Goal: Find contact information: Find contact information

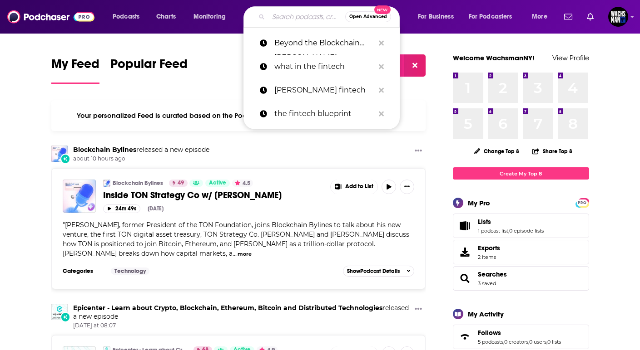
click at [280, 17] on input "Search podcasts, credits, & more..." at bounding box center [306, 17] width 77 height 15
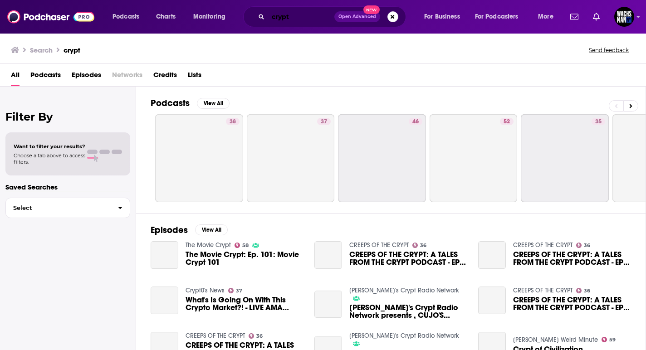
click at [316, 13] on input "crypt" at bounding box center [301, 17] width 66 height 15
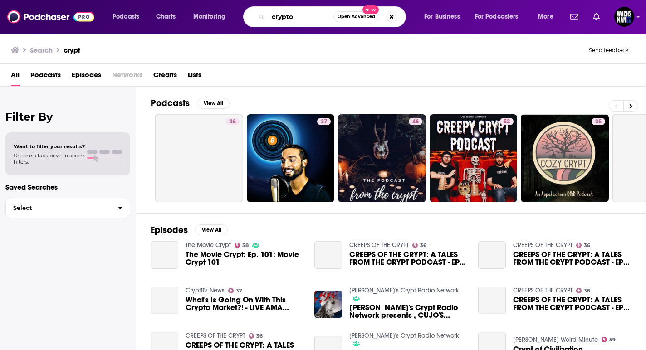
type input "crypto"
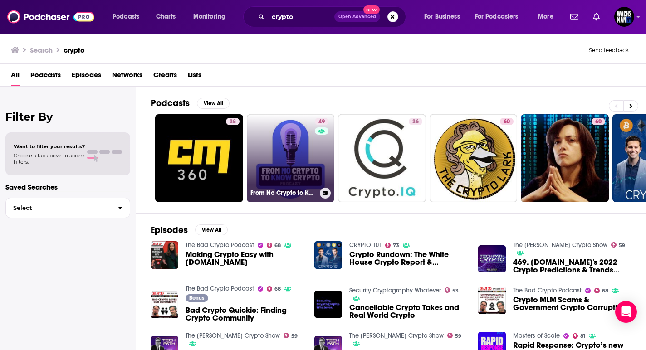
click at [286, 163] on link "49 From No Crypto to Know Crypto" at bounding box center [291, 158] width 88 height 88
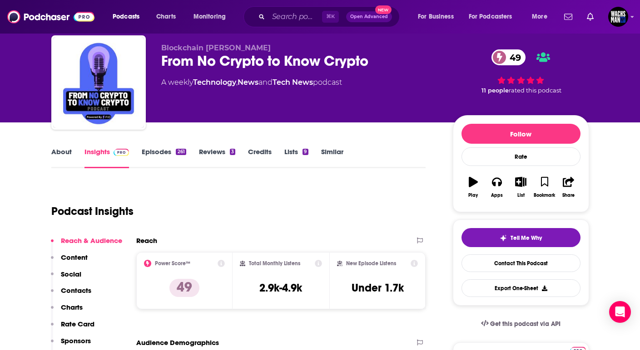
scroll to position [61, 0]
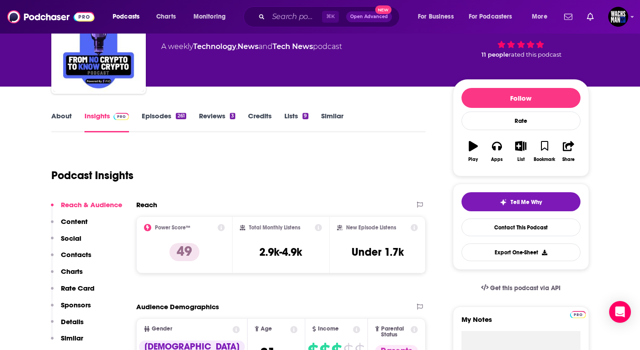
click at [169, 117] on link "Episodes 261" at bounding box center [164, 122] width 44 height 21
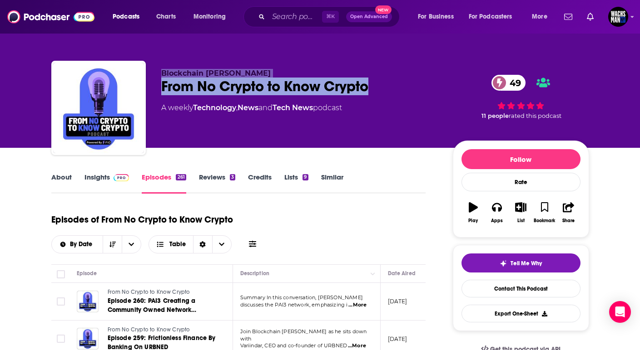
drag, startPoint x: 382, startPoint y: 82, endPoint x: 155, endPoint y: 72, distance: 227.2
click at [155, 72] on div "Blockchain [PERSON_NAME] From No Crypto to Know Crypto 49 A weekly Technology ,…" at bounding box center [320, 110] width 538 height 98
click at [523, 286] on link "Contact This Podcast" at bounding box center [520, 289] width 119 height 18
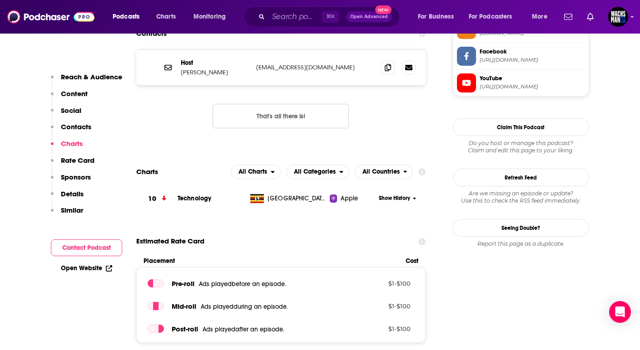
scroll to position [846, 0]
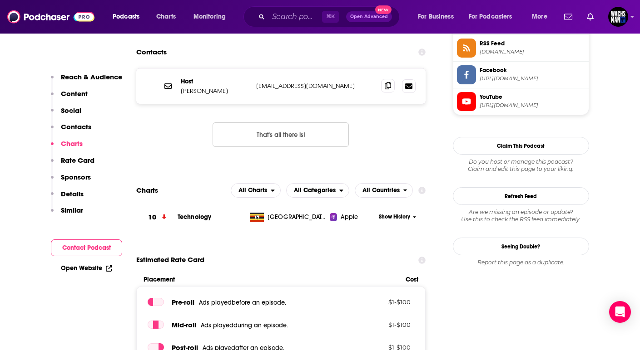
click at [381, 79] on span at bounding box center [388, 86] width 14 height 14
click at [385, 82] on icon at bounding box center [388, 85] width 6 height 7
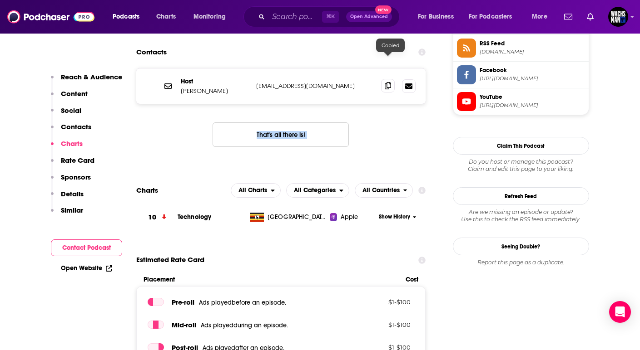
click at [385, 82] on icon at bounding box center [388, 85] width 6 height 7
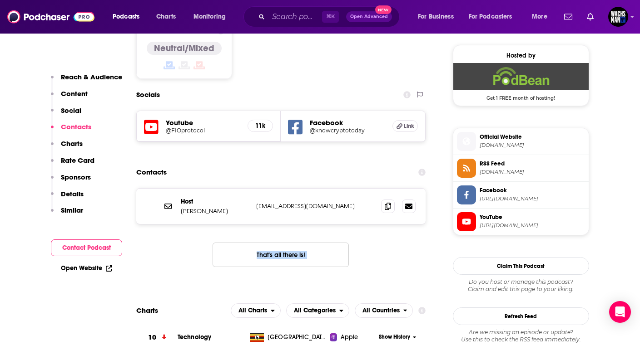
scroll to position [732, 0]
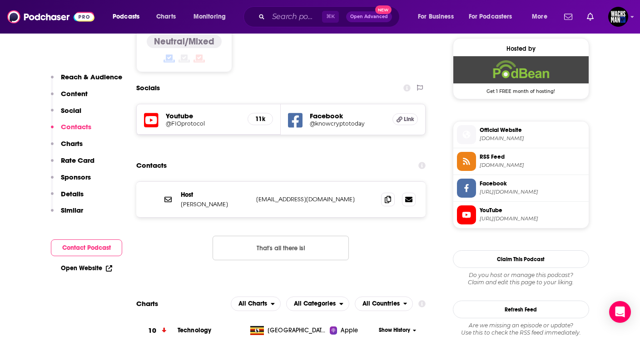
click at [302, 157] on div "Contacts" at bounding box center [281, 165] width 290 height 17
click at [278, 11] on input "Search podcasts, credits, & more..." at bounding box center [295, 17] width 54 height 15
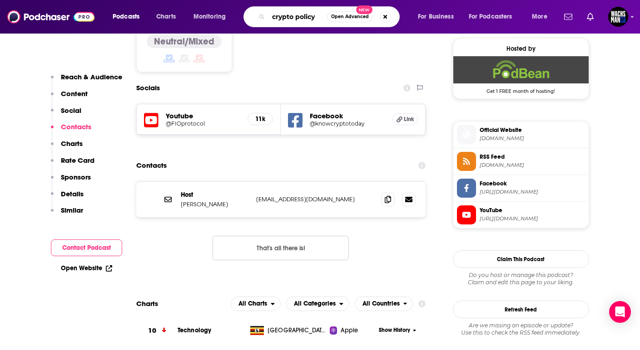
type input "crypto policy"
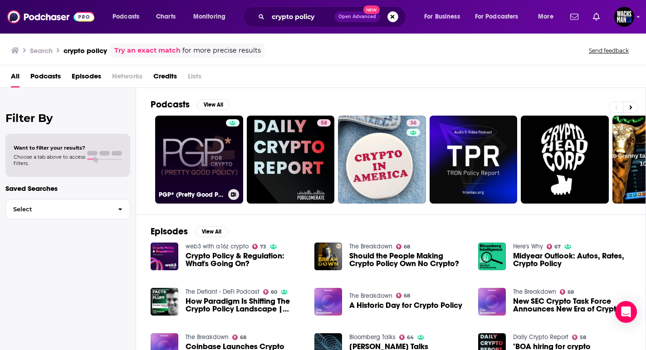
click at [175, 163] on link "PGP* (Pretty Good Policy) for Crypto Podcast" at bounding box center [199, 160] width 88 height 88
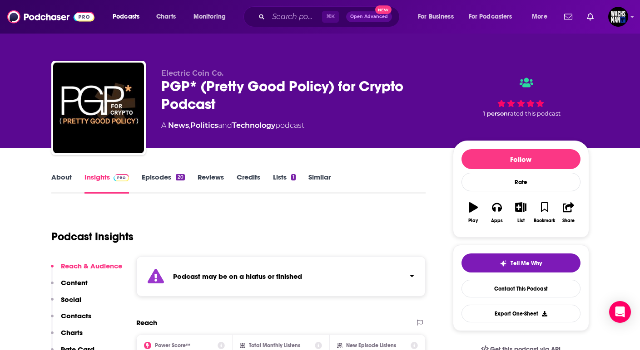
click at [58, 175] on link "About" at bounding box center [61, 183] width 20 height 21
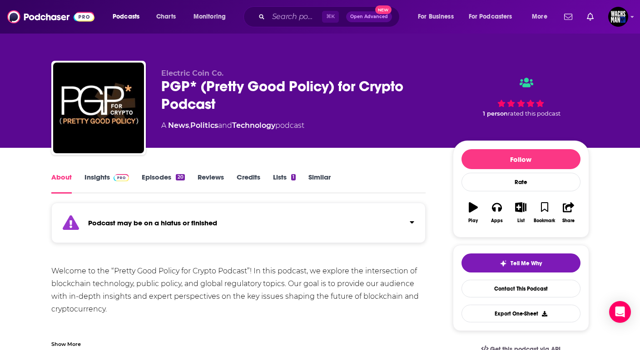
click at [155, 174] on link "Episodes 20" at bounding box center [163, 183] width 43 height 21
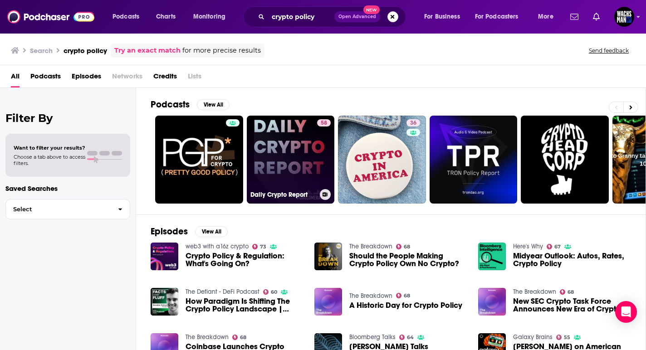
click at [287, 158] on link "58 Daily Crypto Report" at bounding box center [291, 160] width 88 height 88
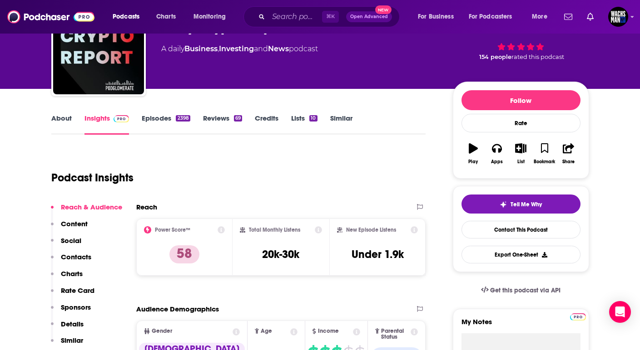
scroll to position [56, 0]
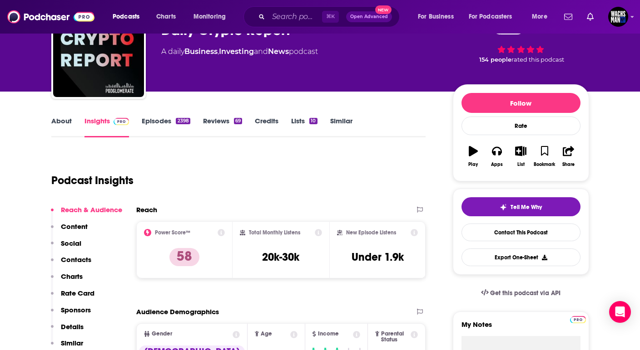
click at [67, 128] on link "About" at bounding box center [61, 127] width 20 height 21
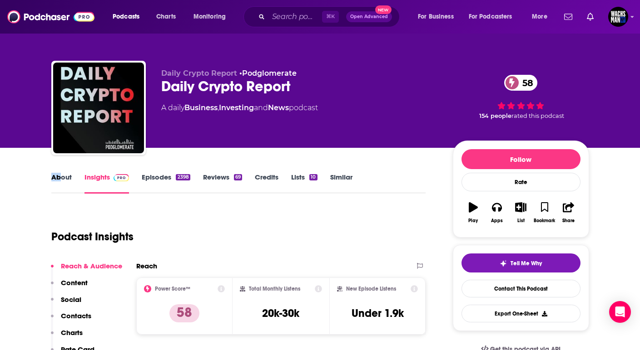
click at [62, 173] on div "About Insights Episodes 2398 Reviews 69 Credits Lists 10 Similar" at bounding box center [238, 183] width 375 height 22
click at [62, 175] on link "About" at bounding box center [61, 183] width 20 height 21
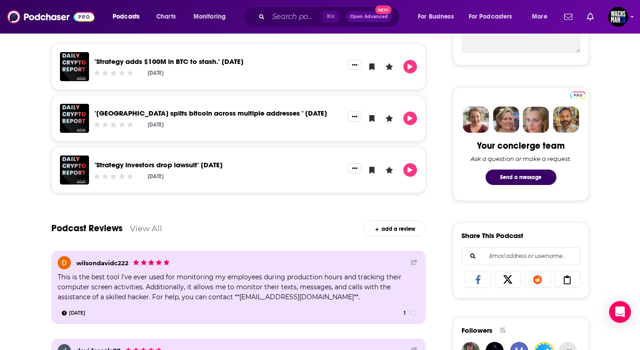
scroll to position [418, 0]
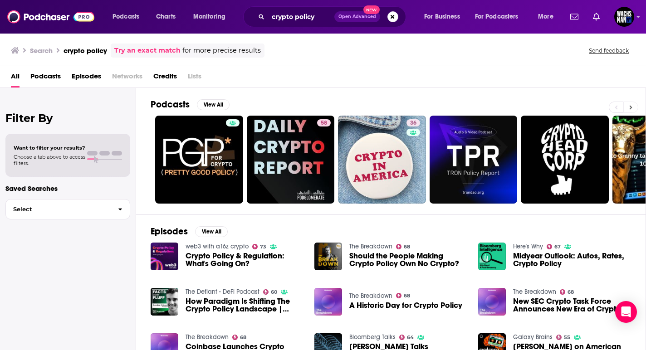
click at [631, 105] on icon at bounding box center [631, 107] width 3 height 6
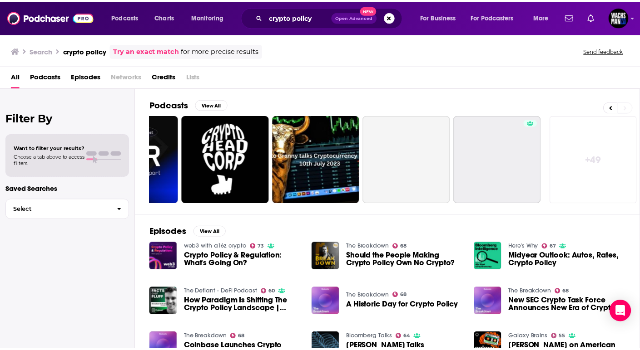
scroll to position [0, 338]
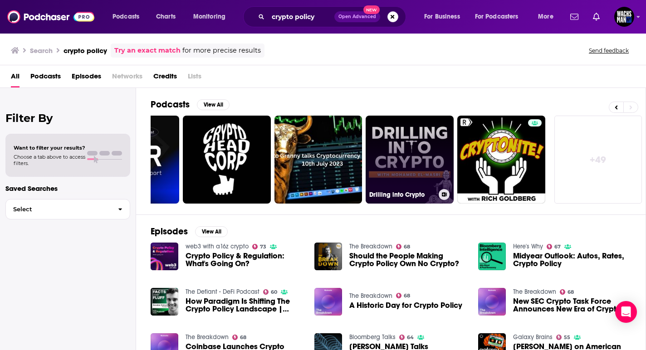
click at [380, 161] on link "Drilling into Crypto" at bounding box center [410, 160] width 88 height 88
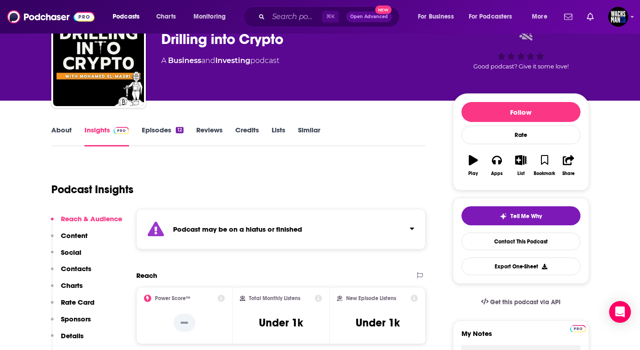
scroll to position [47, 0]
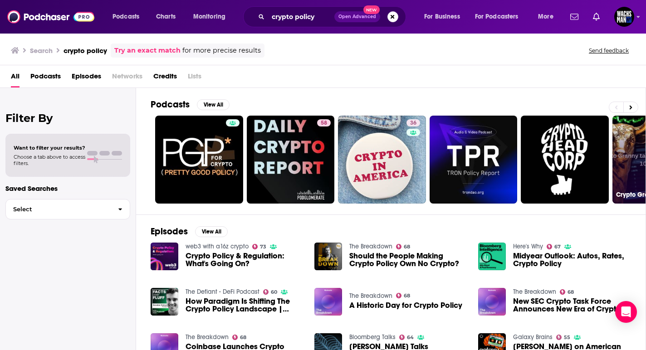
click at [630, 161] on link "Crypto Granny talks Cryptocurrency Markets [DATE]" at bounding box center [657, 160] width 88 height 88
click at [632, 110] on button at bounding box center [631, 107] width 15 height 11
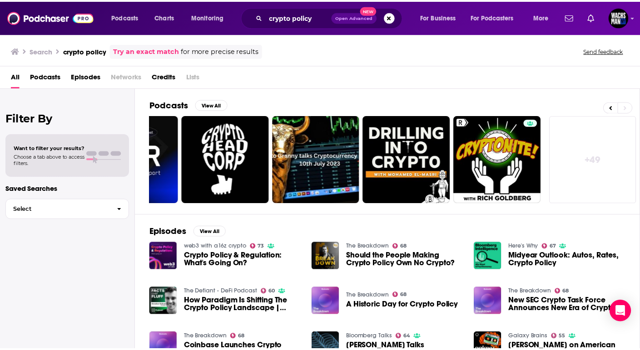
scroll to position [157, 0]
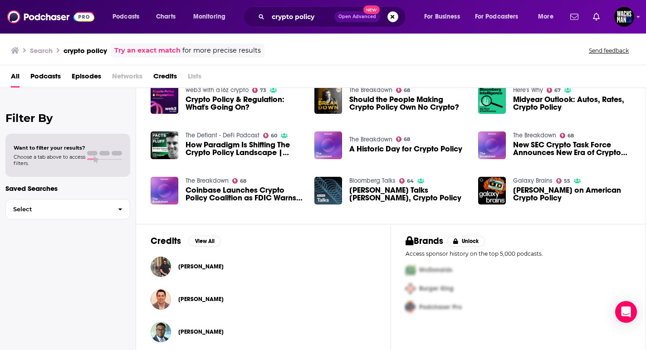
click at [533, 134] on link "The Breakdown" at bounding box center [534, 136] width 43 height 8
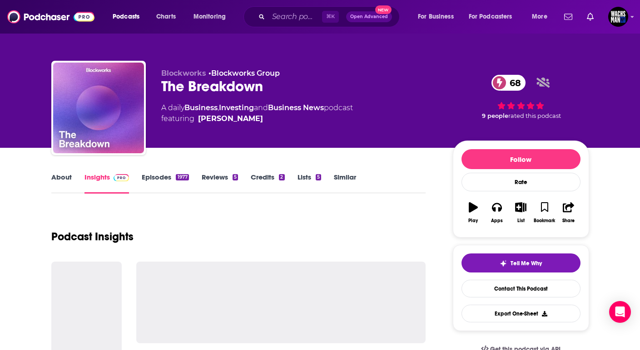
click at [70, 187] on link "About" at bounding box center [61, 183] width 20 height 21
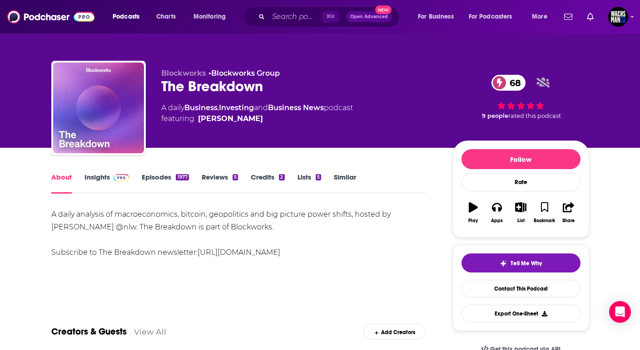
click at [89, 182] on link "Insights" at bounding box center [106, 183] width 45 height 21
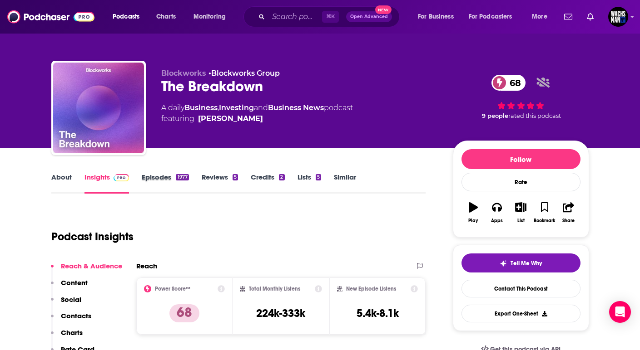
click at [200, 188] on div "Episodes 1977" at bounding box center [171, 183] width 59 height 21
click at [157, 179] on link "Episodes 1977" at bounding box center [165, 183] width 47 height 21
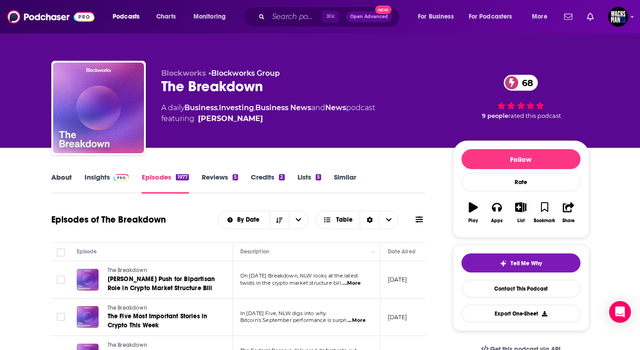
click at [75, 181] on div "About" at bounding box center [67, 183] width 33 height 21
click at [60, 179] on link "About" at bounding box center [61, 183] width 20 height 21
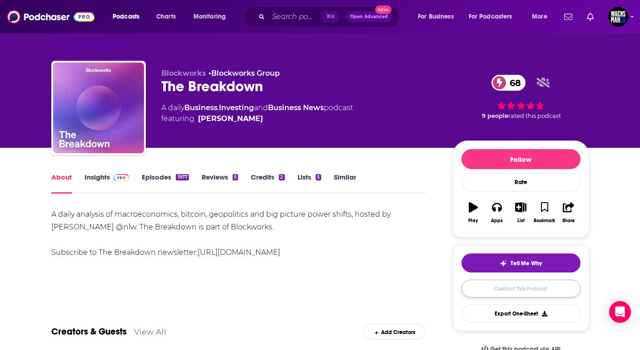
click at [498, 287] on link "Contact This Podcast" at bounding box center [520, 289] width 119 height 18
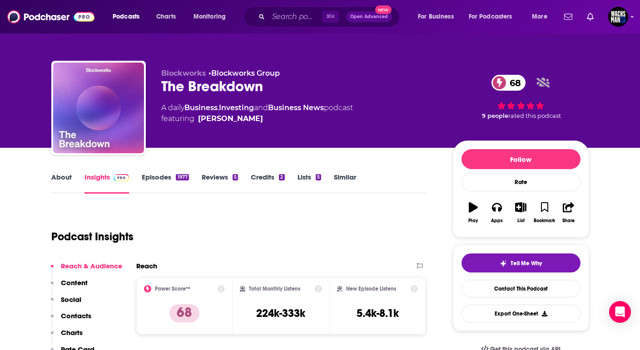
click at [53, 176] on link "About" at bounding box center [61, 183] width 20 height 21
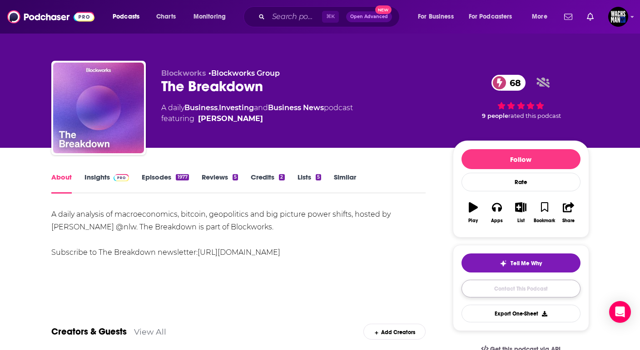
click at [563, 286] on link "Contact This Podcast" at bounding box center [520, 289] width 119 height 18
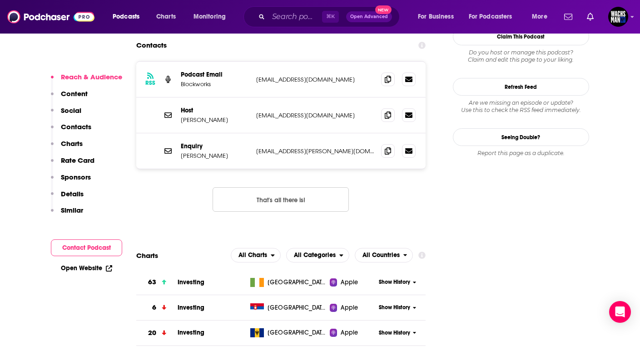
scroll to position [800, 0]
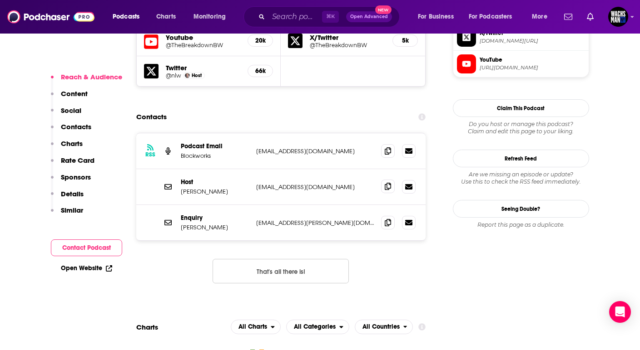
click at [384, 180] on span at bounding box center [388, 187] width 14 height 14
click at [385, 147] on icon at bounding box center [388, 150] width 6 height 7
click at [388, 183] on icon at bounding box center [388, 186] width 6 height 7
